Goal: Go to known website: Go to known website

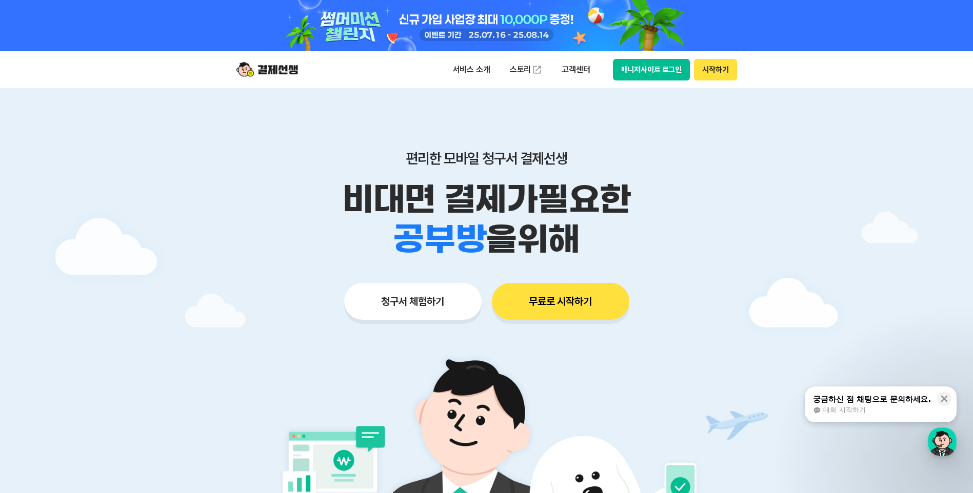
click at [660, 71] on button "매니저사이트 로그인" at bounding box center [651, 70] width 77 height 22
click at [645, 76] on button "매니저사이트 로그인" at bounding box center [651, 70] width 77 height 22
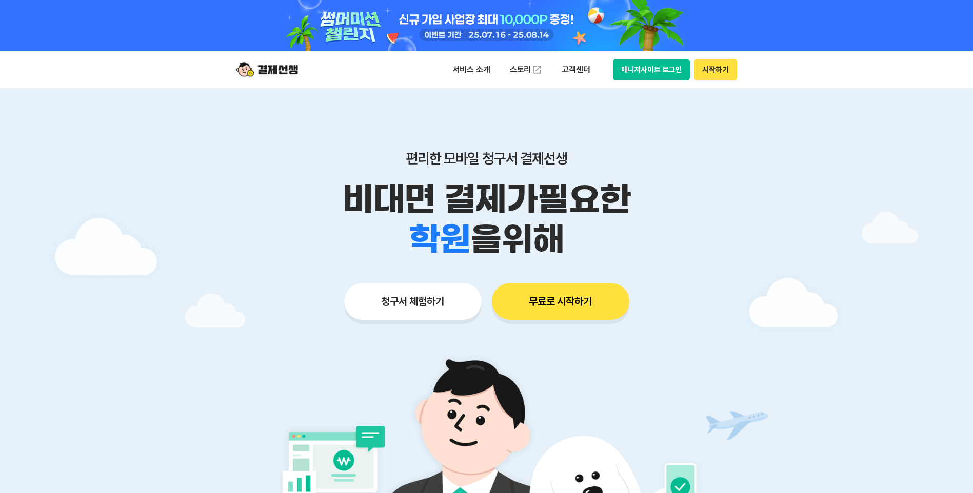
click at [655, 74] on button "매니저사이트 로그인" at bounding box center [651, 70] width 77 height 22
